Goal: Find specific page/section: Find specific page/section

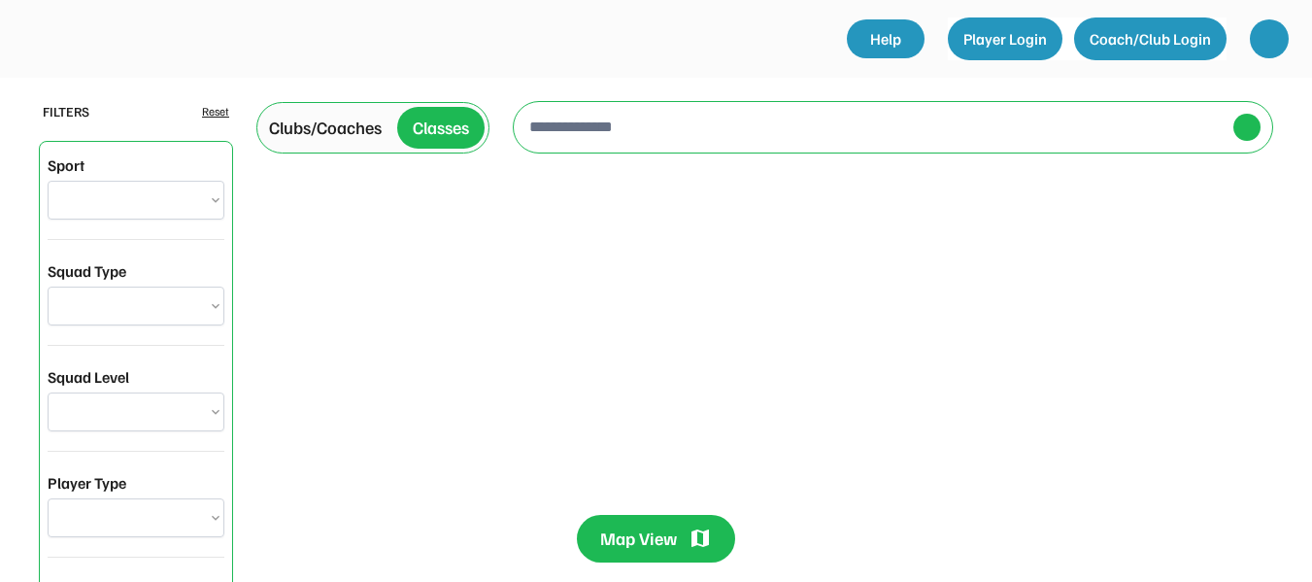
select select "**********"
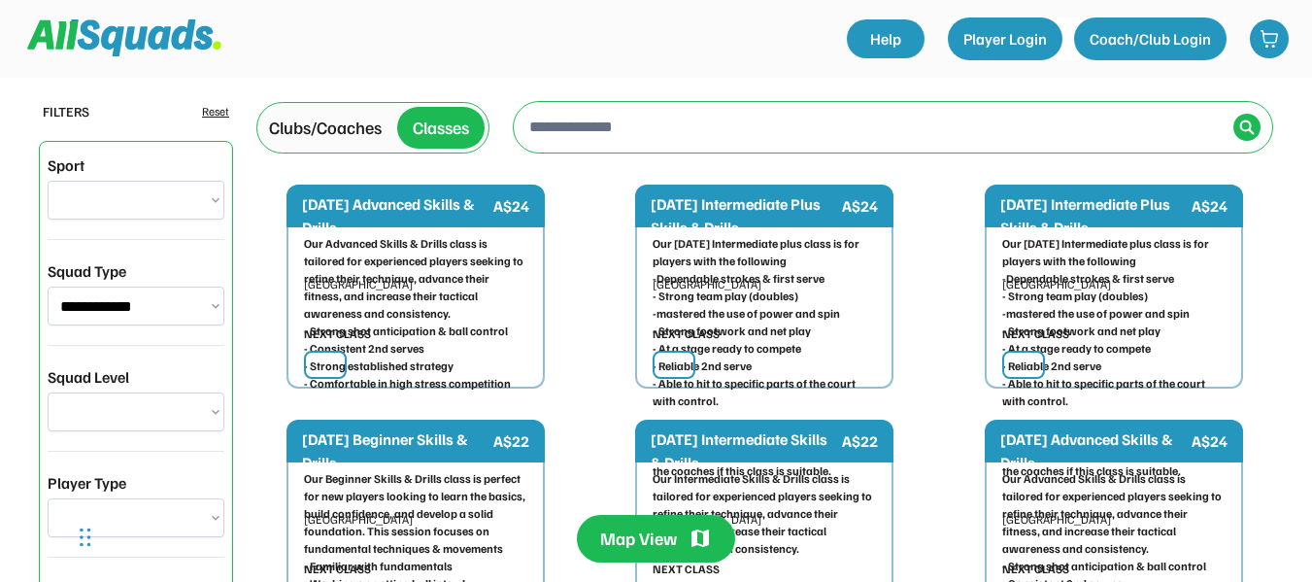
type input "**********"
